Goal: Transaction & Acquisition: Subscribe to service/newsletter

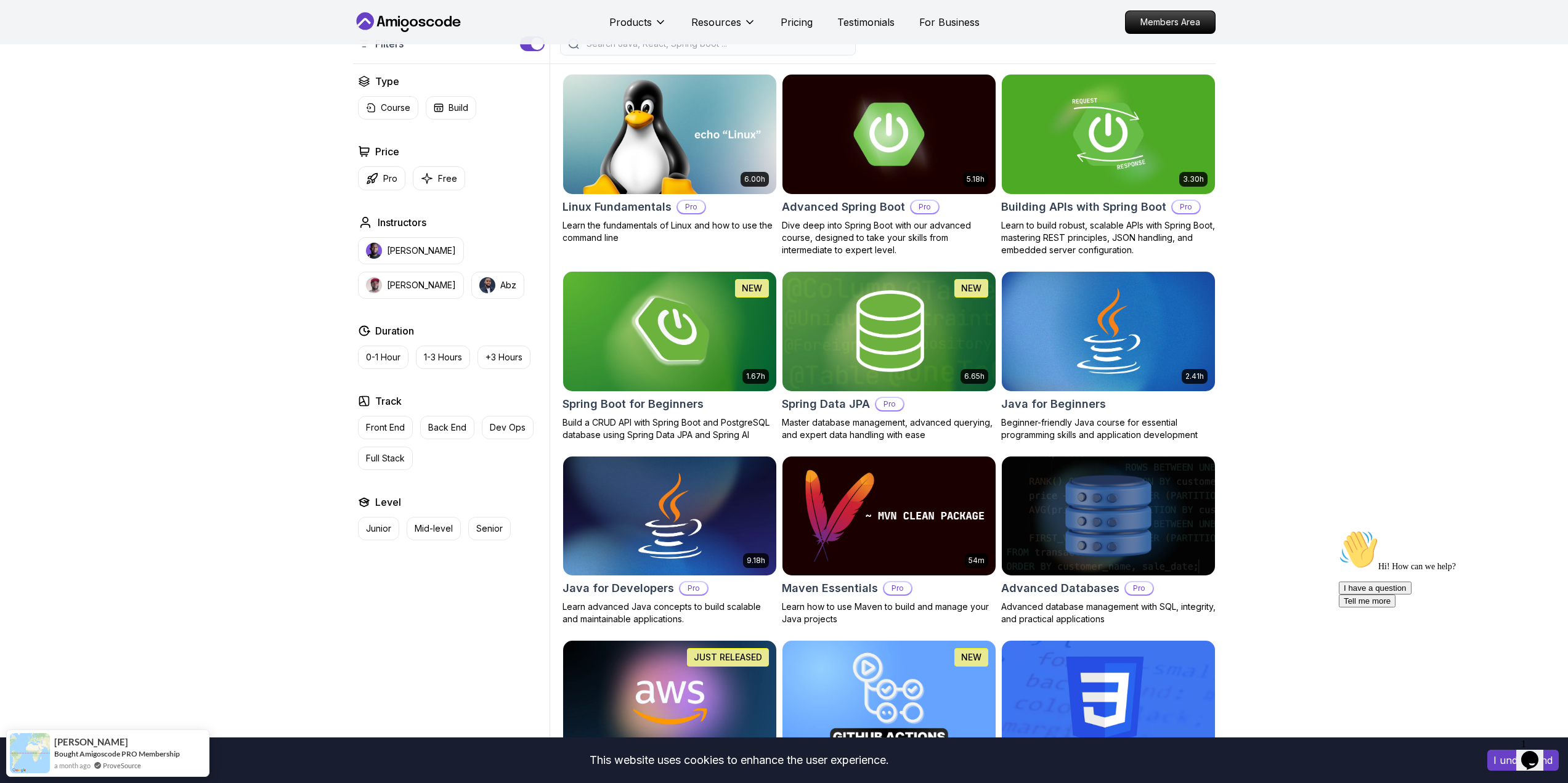
scroll to position [308, 0]
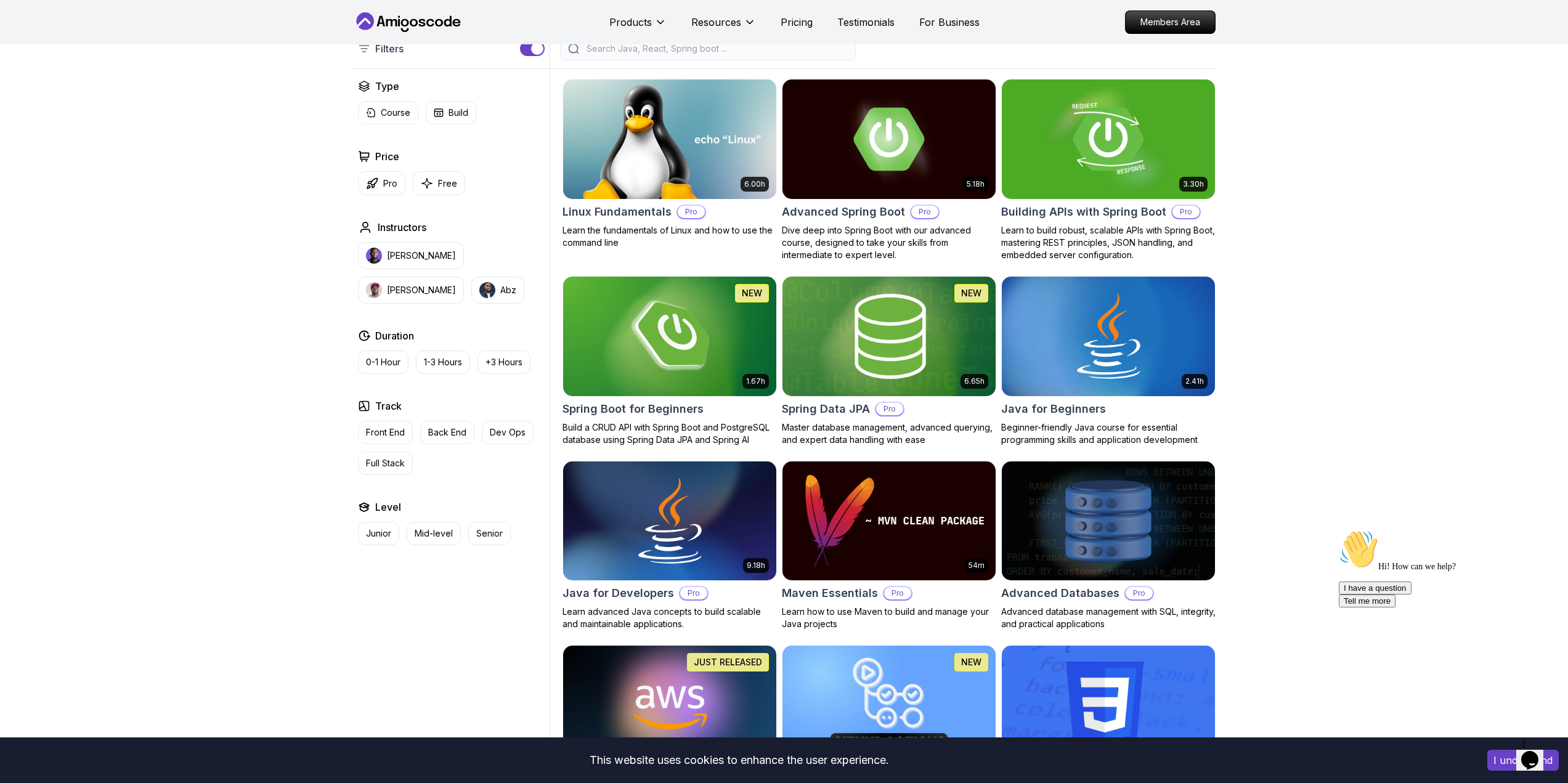
click at [932, 346] on img at bounding box center [889, 336] width 224 height 125
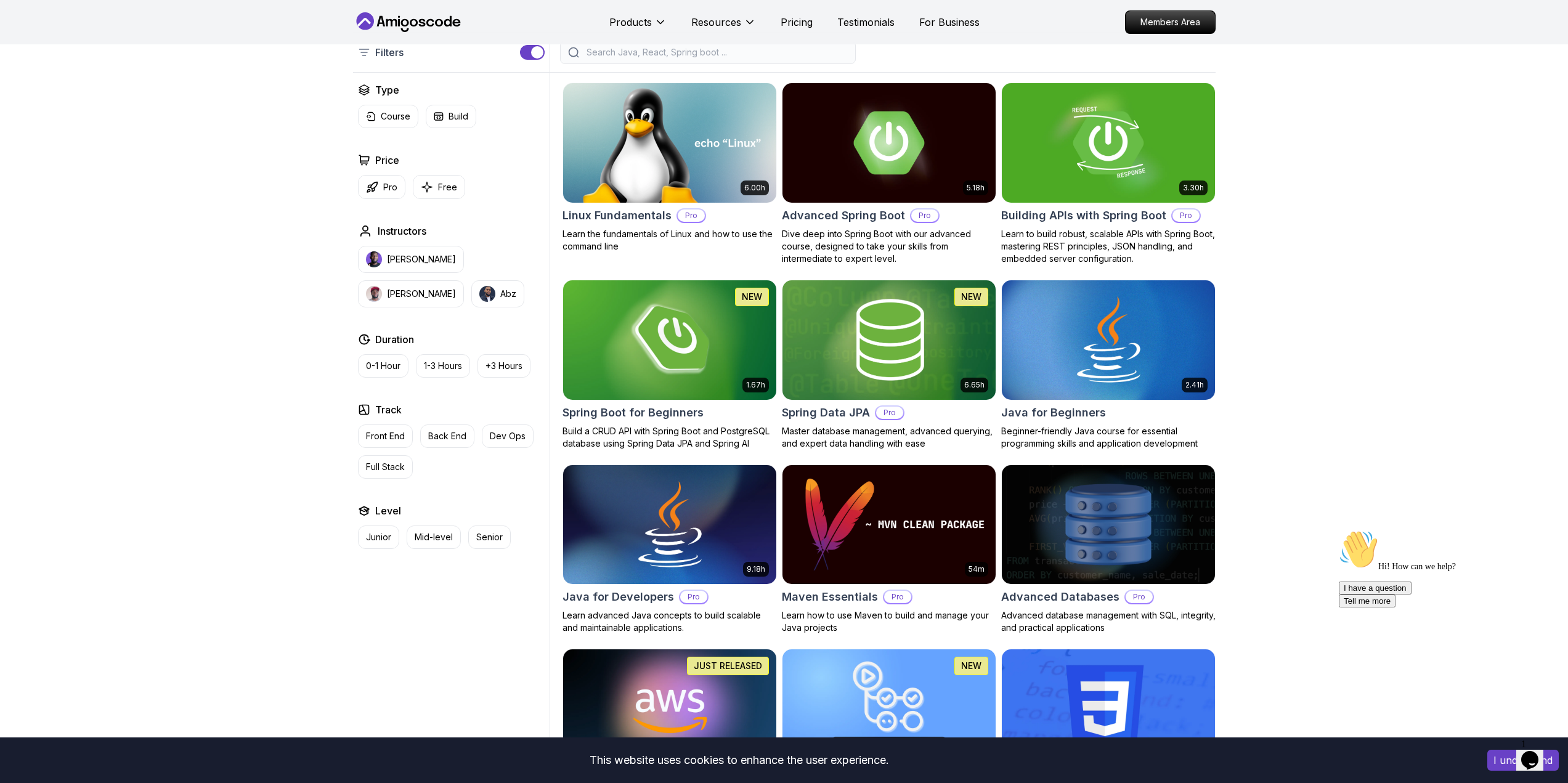
scroll to position [308, 0]
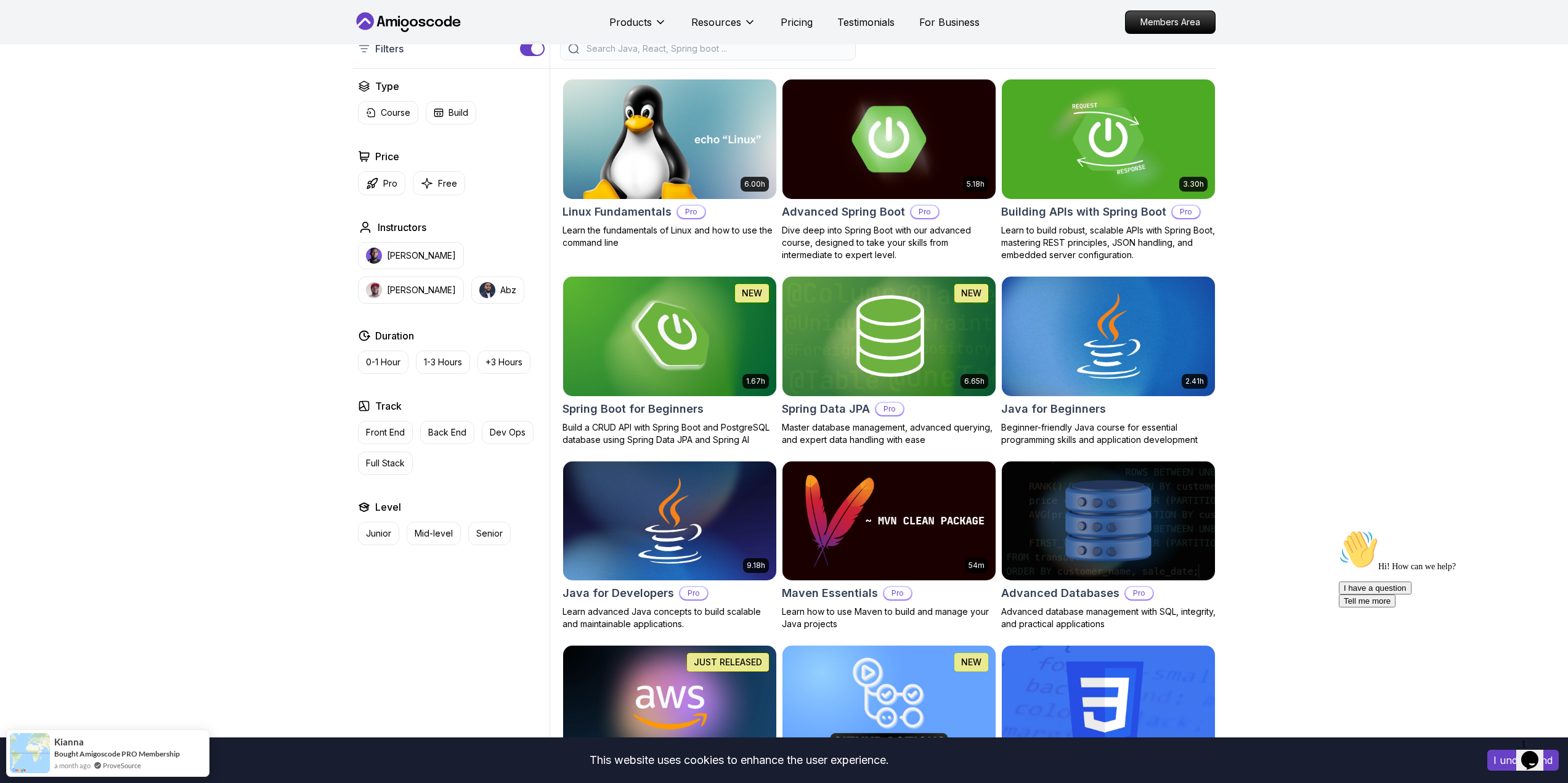
click at [836, 162] on img at bounding box center [889, 139] width 224 height 125
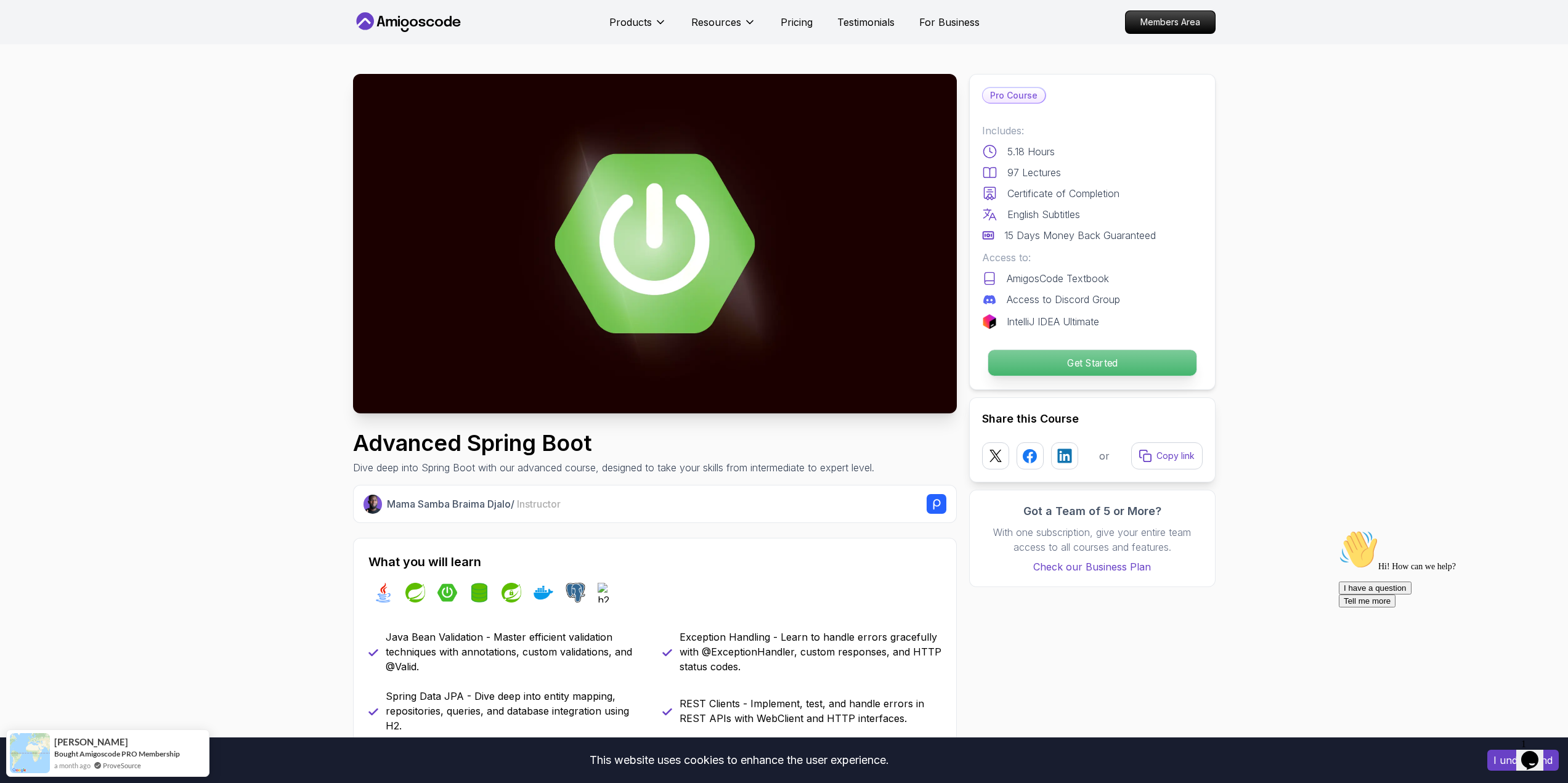
click at [1111, 367] on p "Get Started" at bounding box center [1091, 363] width 208 height 26
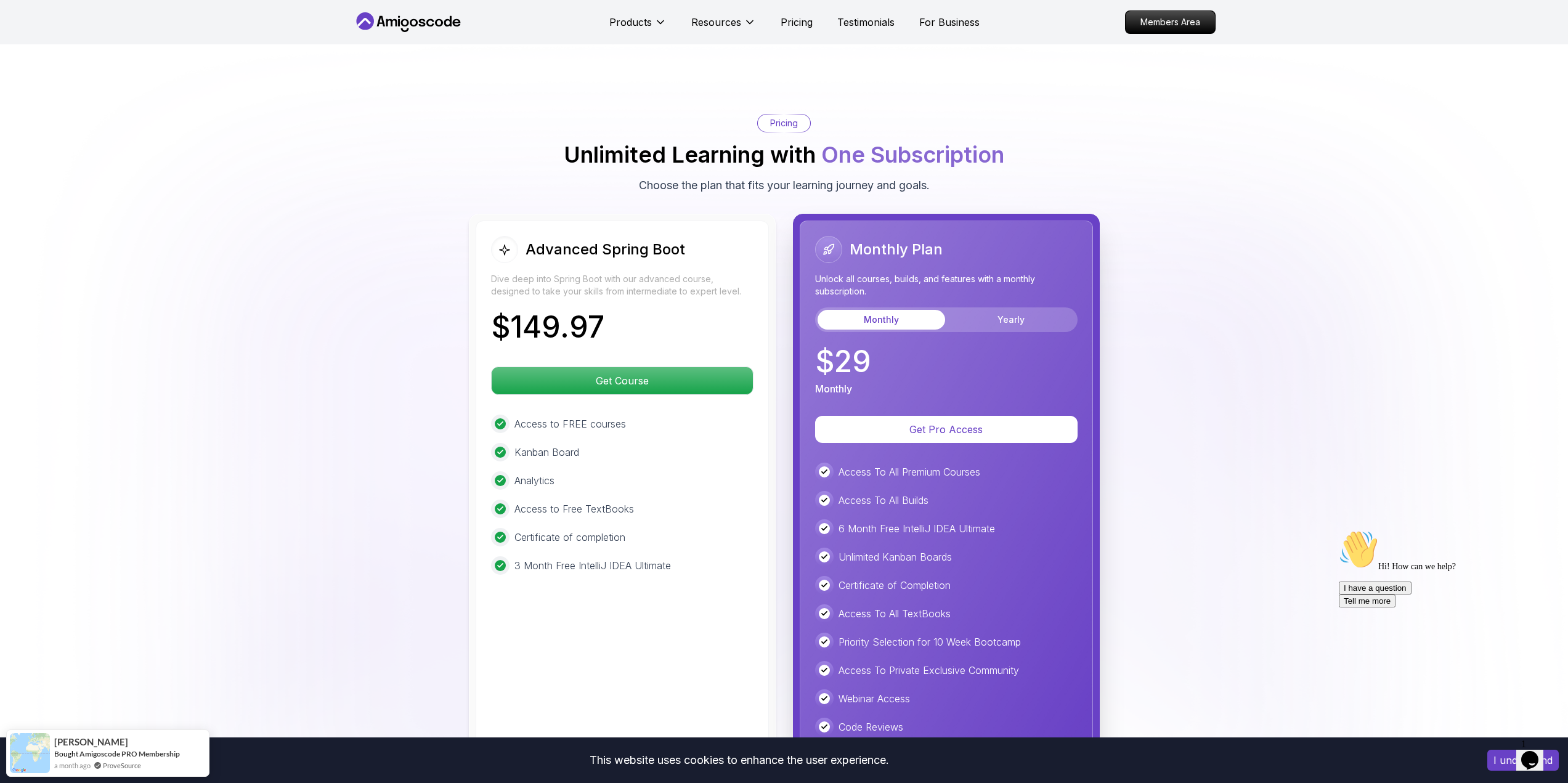
scroll to position [2601, 0]
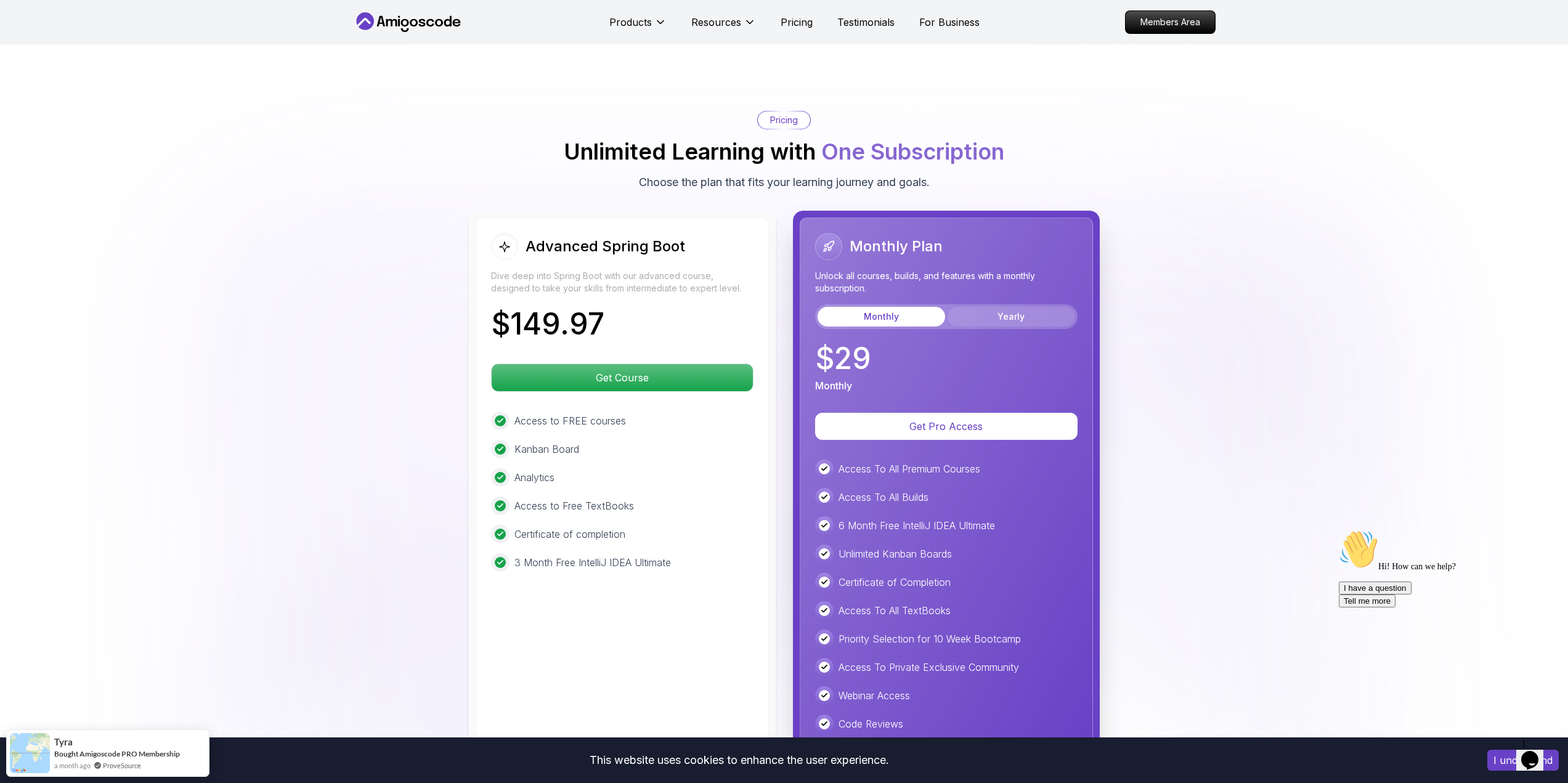
click at [993, 307] on button "Yearly" at bounding box center [1011, 316] width 128 height 20
